Goal: Transaction & Acquisition: Purchase product/service

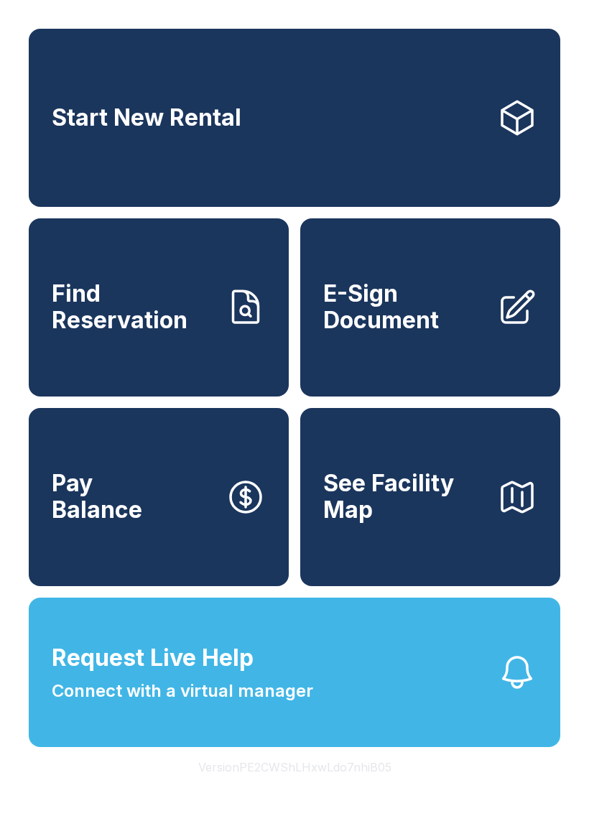
click at [178, 704] on span "Connect with a virtual manager" at bounding box center [182, 691] width 261 height 26
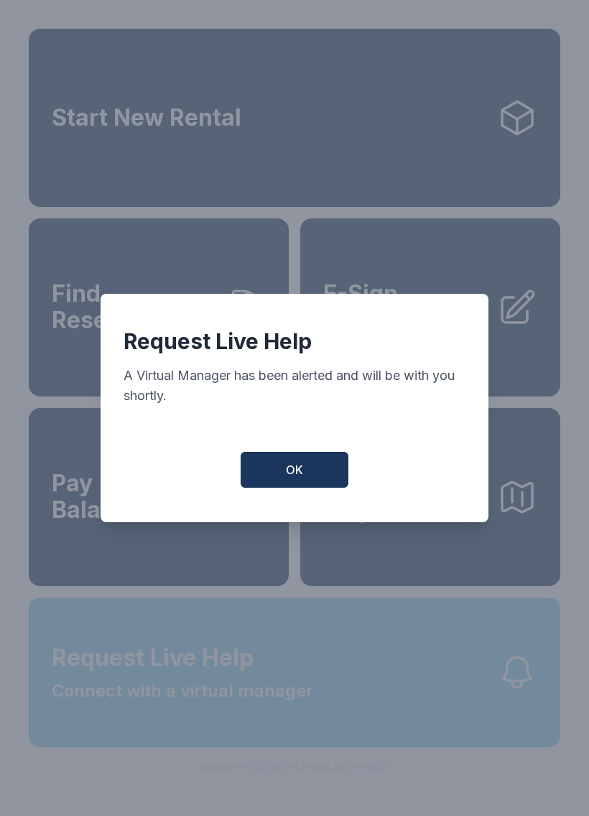
click at [178, 723] on div "Request Live Help A Virtual Manager has been alerted and will be with you short…" at bounding box center [294, 408] width 589 height 816
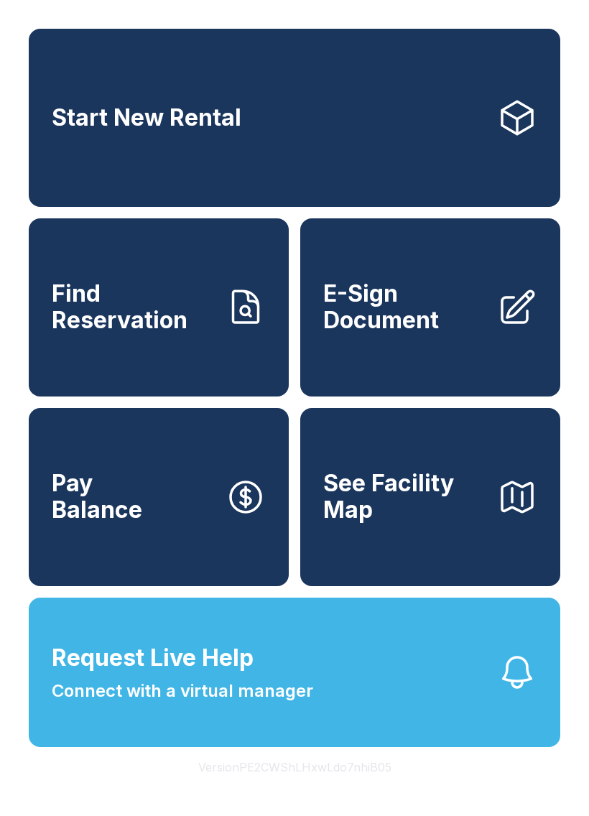
click at [204, 569] on link "Pay Balance" at bounding box center [159, 497] width 260 height 178
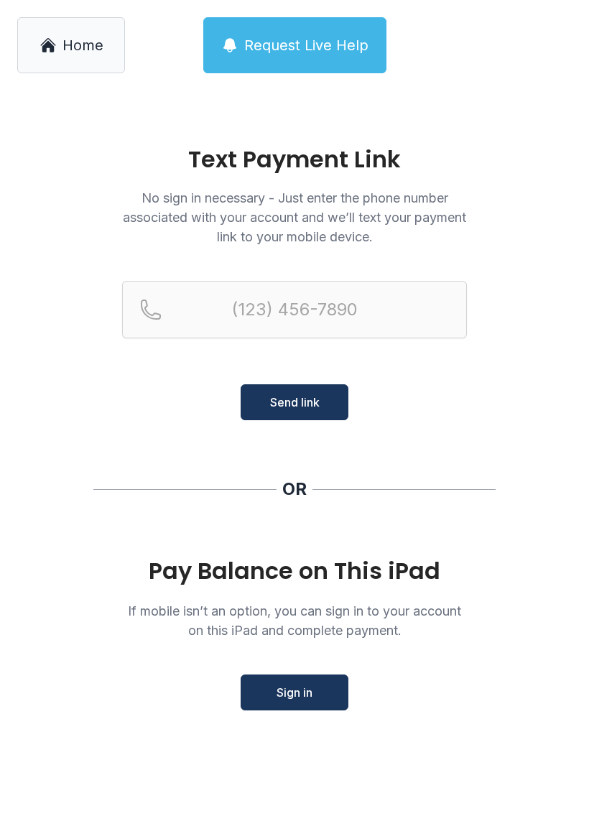
click at [164, 584] on div "Pay Balance on This iPad" at bounding box center [294, 571] width 345 height 26
click at [388, 702] on div "Pay Balance on This iPad If mobile isn’t an option, you can sign in to your acc…" at bounding box center [294, 634] width 345 height 152
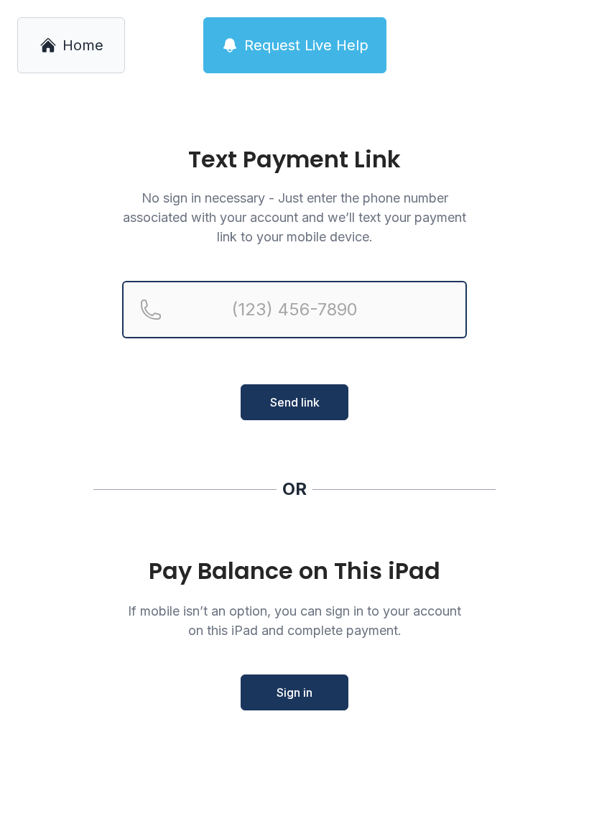
click at [178, 304] on input "Reservation phone number" at bounding box center [294, 309] width 345 height 57
click at [177, 303] on input "(" at bounding box center [294, 309] width 345 height 57
click at [159, 311] on input "(" at bounding box center [294, 309] width 345 height 57
click at [158, 310] on input "(" at bounding box center [294, 309] width 345 height 57
click at [144, 307] on input "(" at bounding box center [294, 309] width 345 height 57
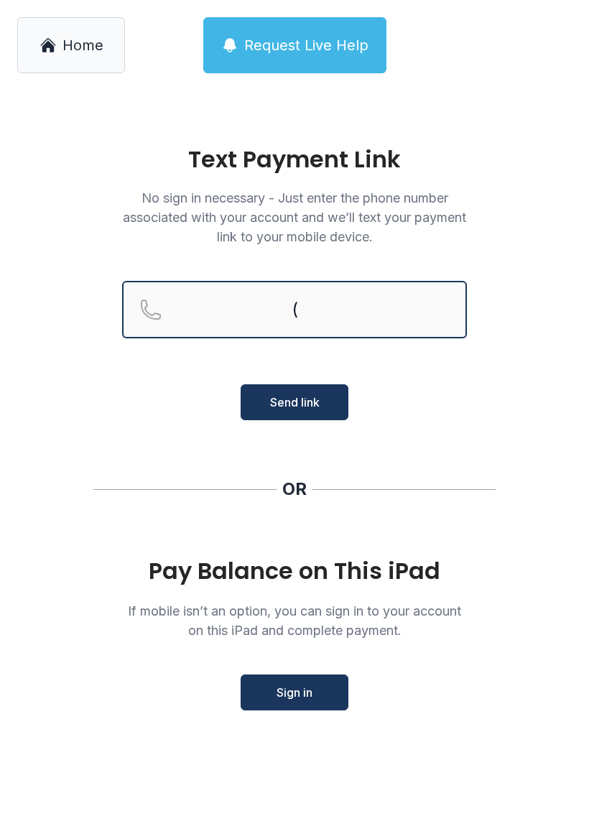
click at [294, 402] on button "Send link" at bounding box center [295, 402] width 108 height 36
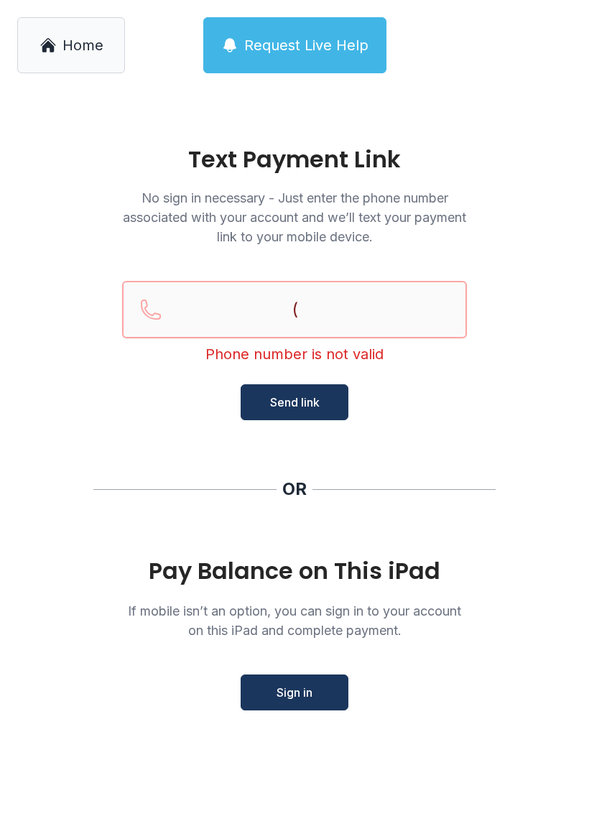
click at [294, 402] on button "Send link" at bounding box center [295, 402] width 108 height 36
type input "("
click at [394, 722] on main "Text Payment Link No sign in necessary - Just enter the phone number associated…" at bounding box center [294, 452] width 589 height 725
click at [334, 699] on button "Sign in" at bounding box center [295, 692] width 108 height 36
click at [19, 109] on main "Text Payment Link No sign in necessary - Just enter the phone number associated…" at bounding box center [294, 452] width 589 height 725
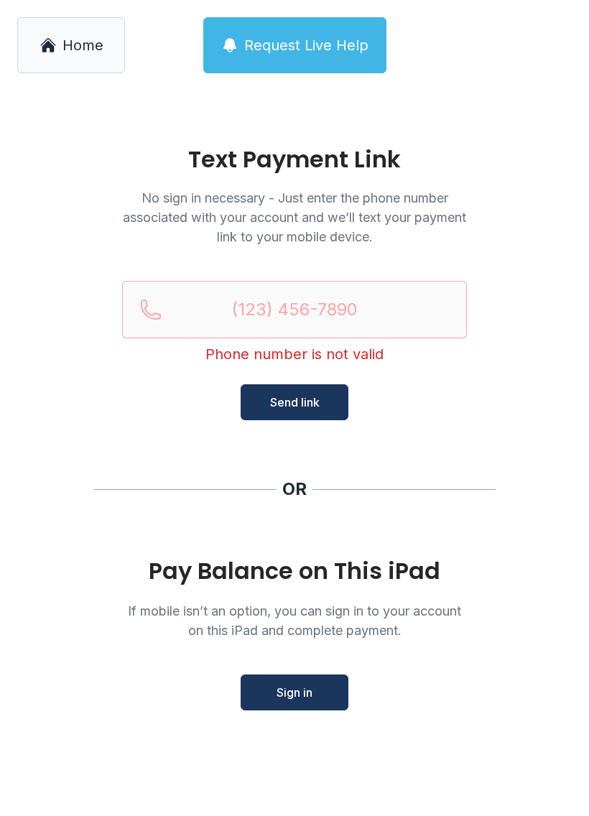
click at [60, 104] on main "Text Payment Link No sign in necessary - Just enter the phone number associated…" at bounding box center [294, 452] width 589 height 725
click at [27, 138] on main "Text Payment Link No sign in necessary - Just enter the phone number associated…" at bounding box center [294, 452] width 589 height 725
click at [161, 283] on input "Reservation phone number" at bounding box center [294, 309] width 345 height 57
click at [161, 282] on input "(" at bounding box center [294, 309] width 345 height 57
type input "("
